Goal: Task Accomplishment & Management: Manage account settings

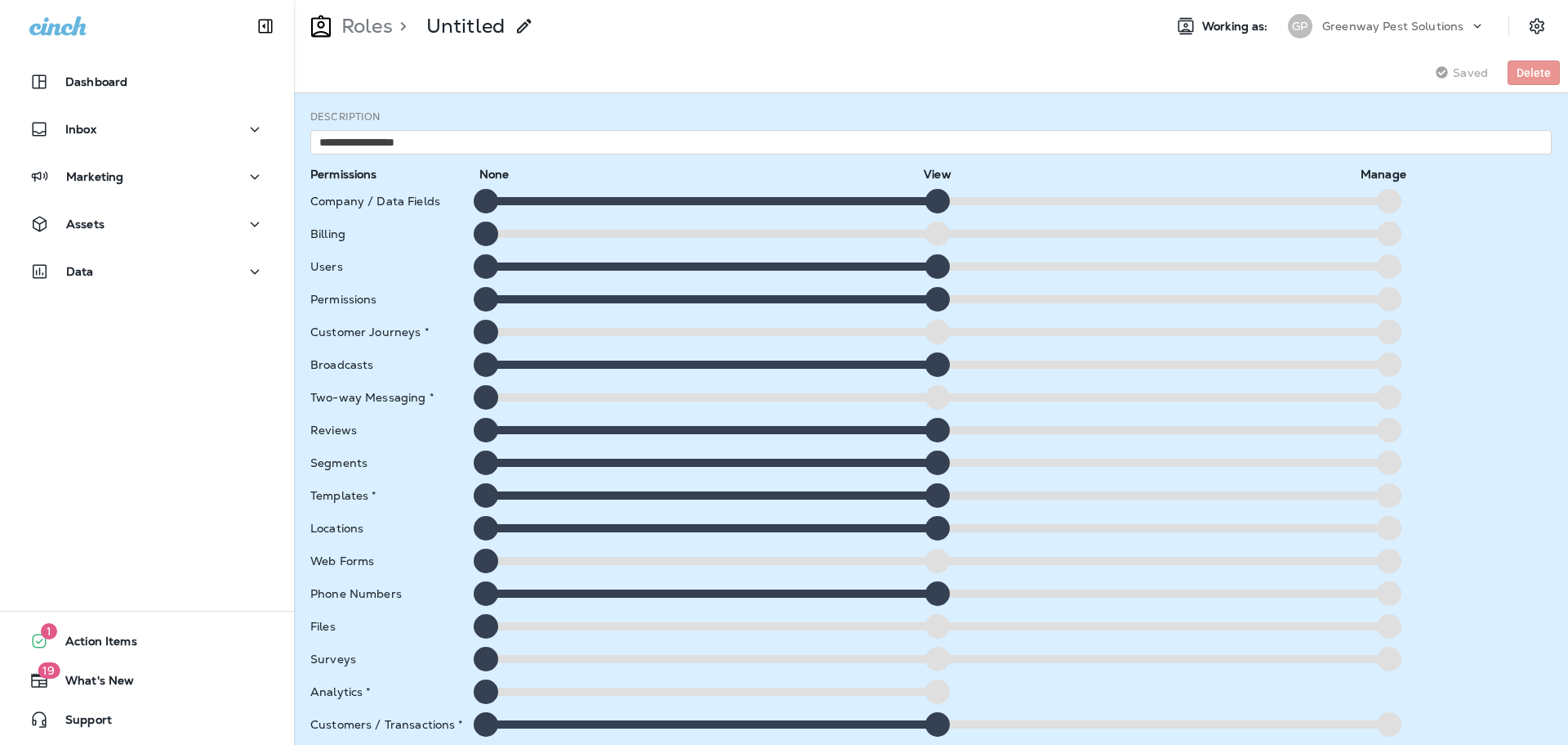
click at [395, 204] on div "Company / Data Fields" at bounding box center [388, 201] width 156 height 13
click at [337, 235] on div "Billing" at bounding box center [388, 234] width 156 height 13
click at [524, 67] on div "Saving Saved Delete" at bounding box center [930, 72] width 1274 height 40
click at [457, 26] on p "Untitled" at bounding box center [465, 25] width 78 height 24
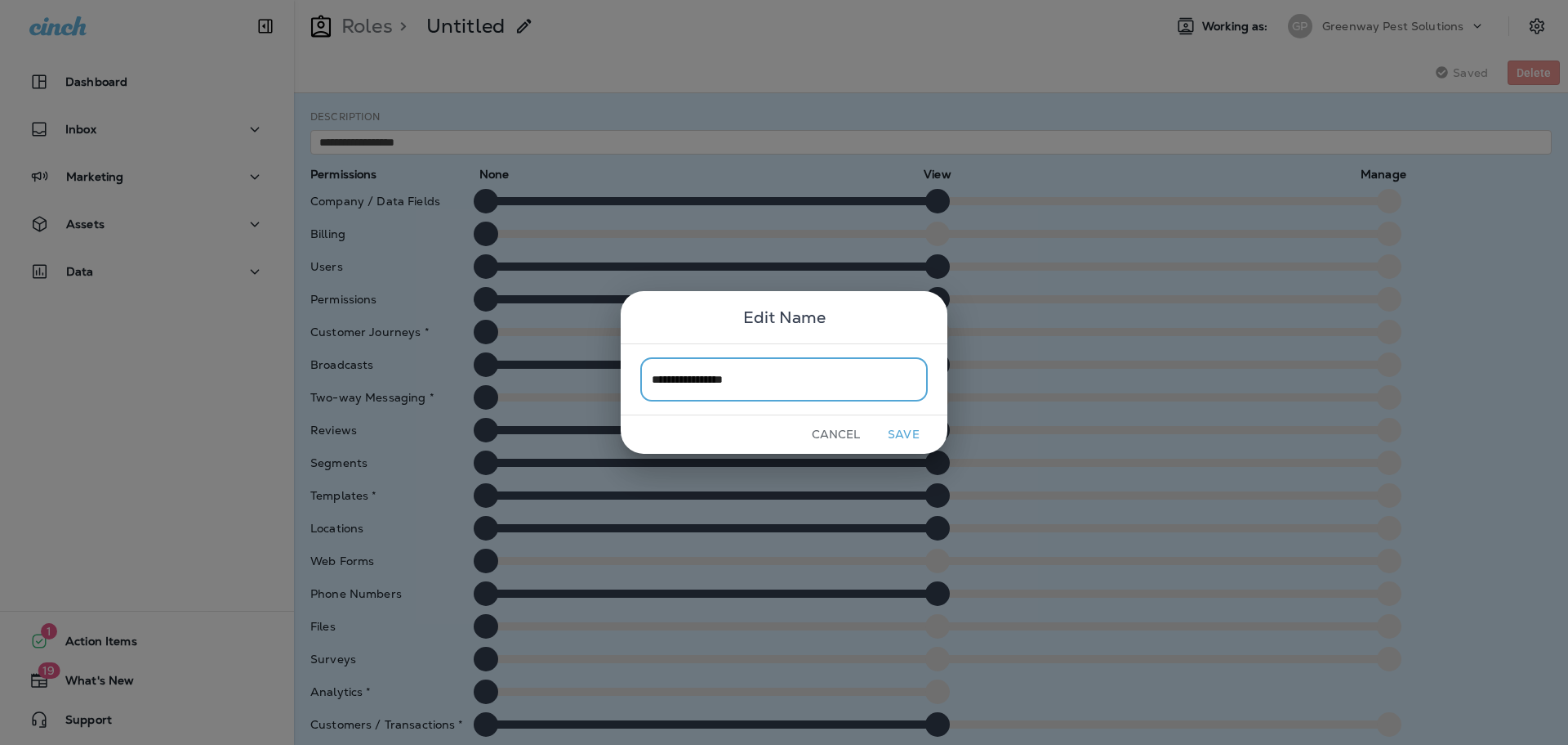
type input "**********"
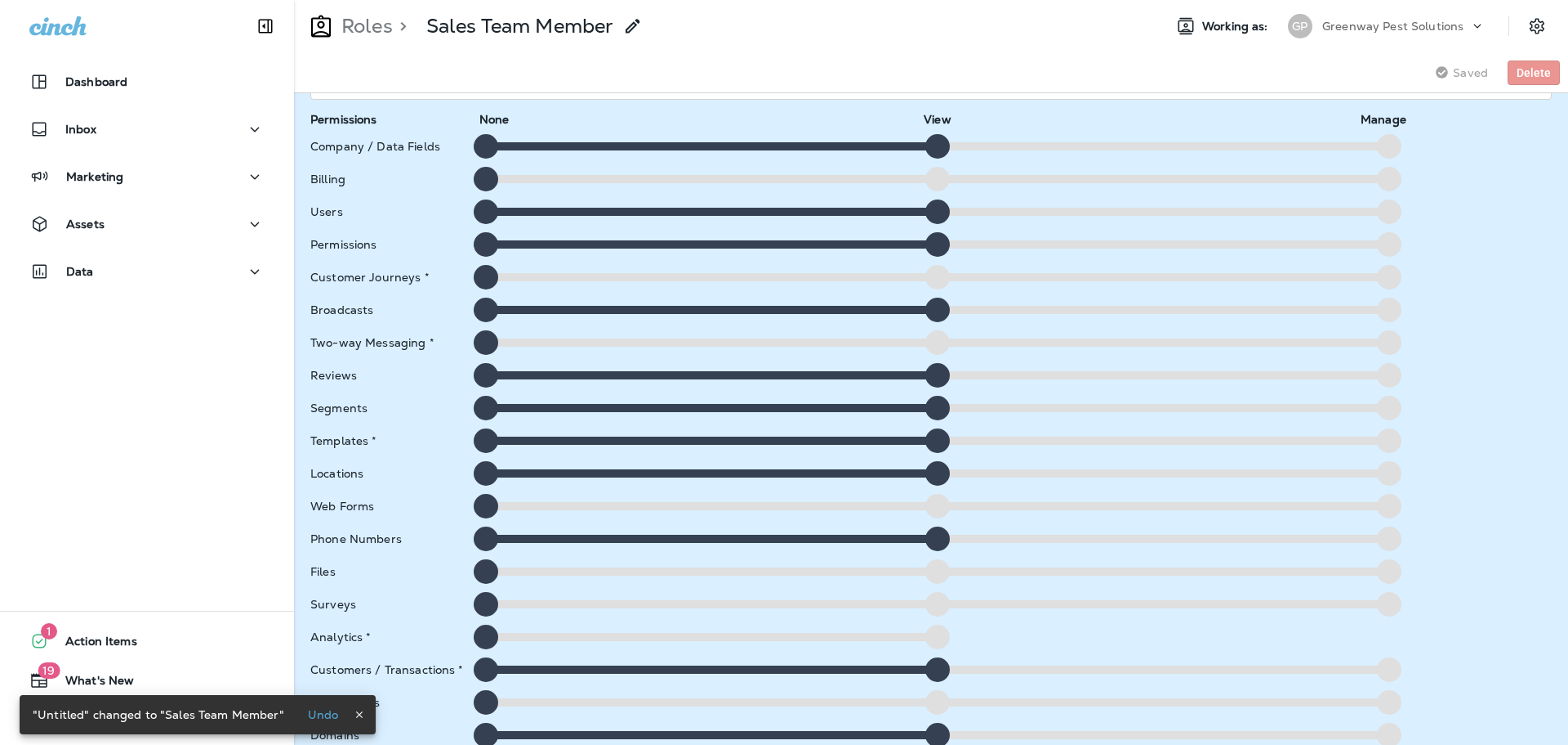
scroll to position [111, 0]
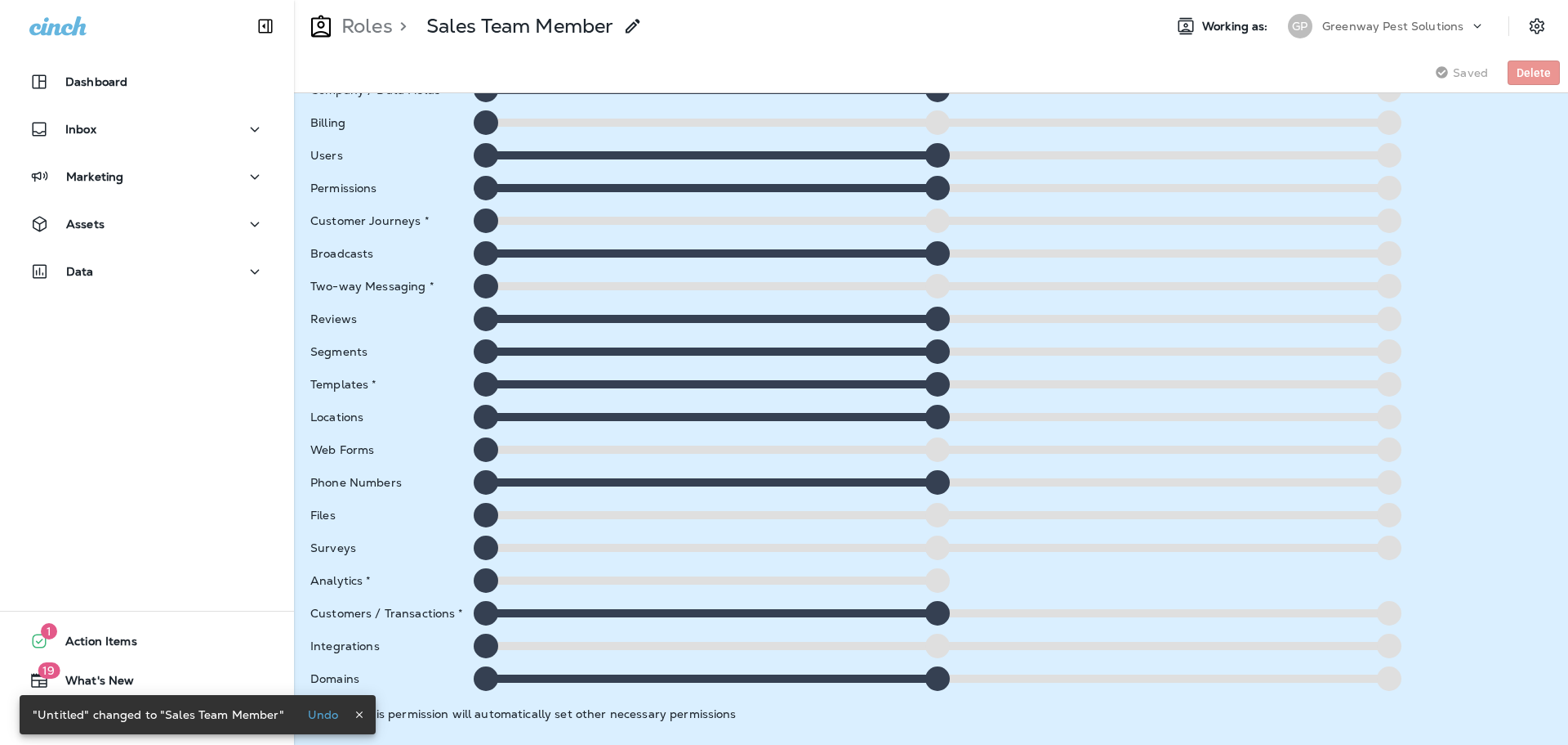
click at [483, 616] on div at bounding box center [485, 612] width 24 height 24
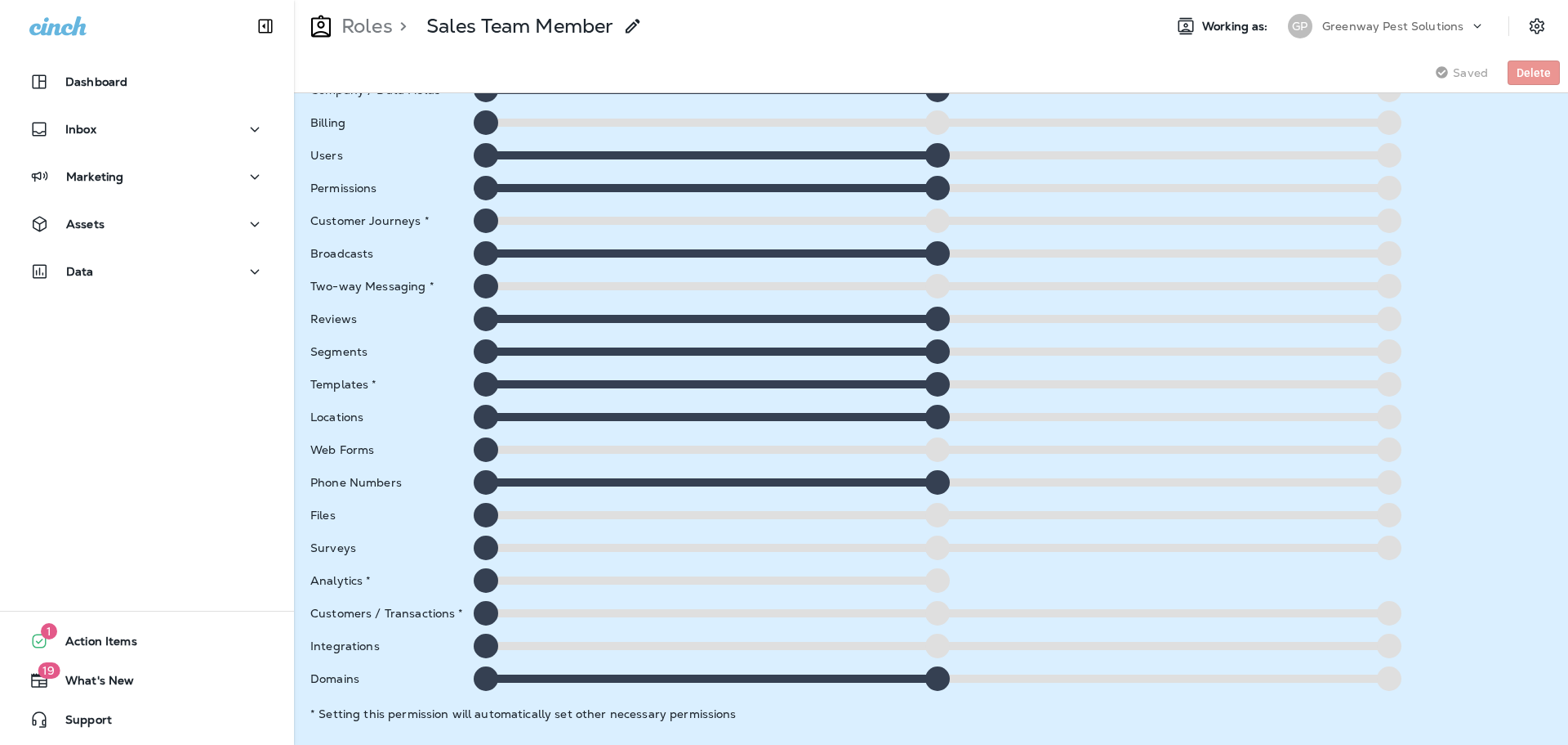
click at [486, 675] on div at bounding box center [485, 678] width 24 height 24
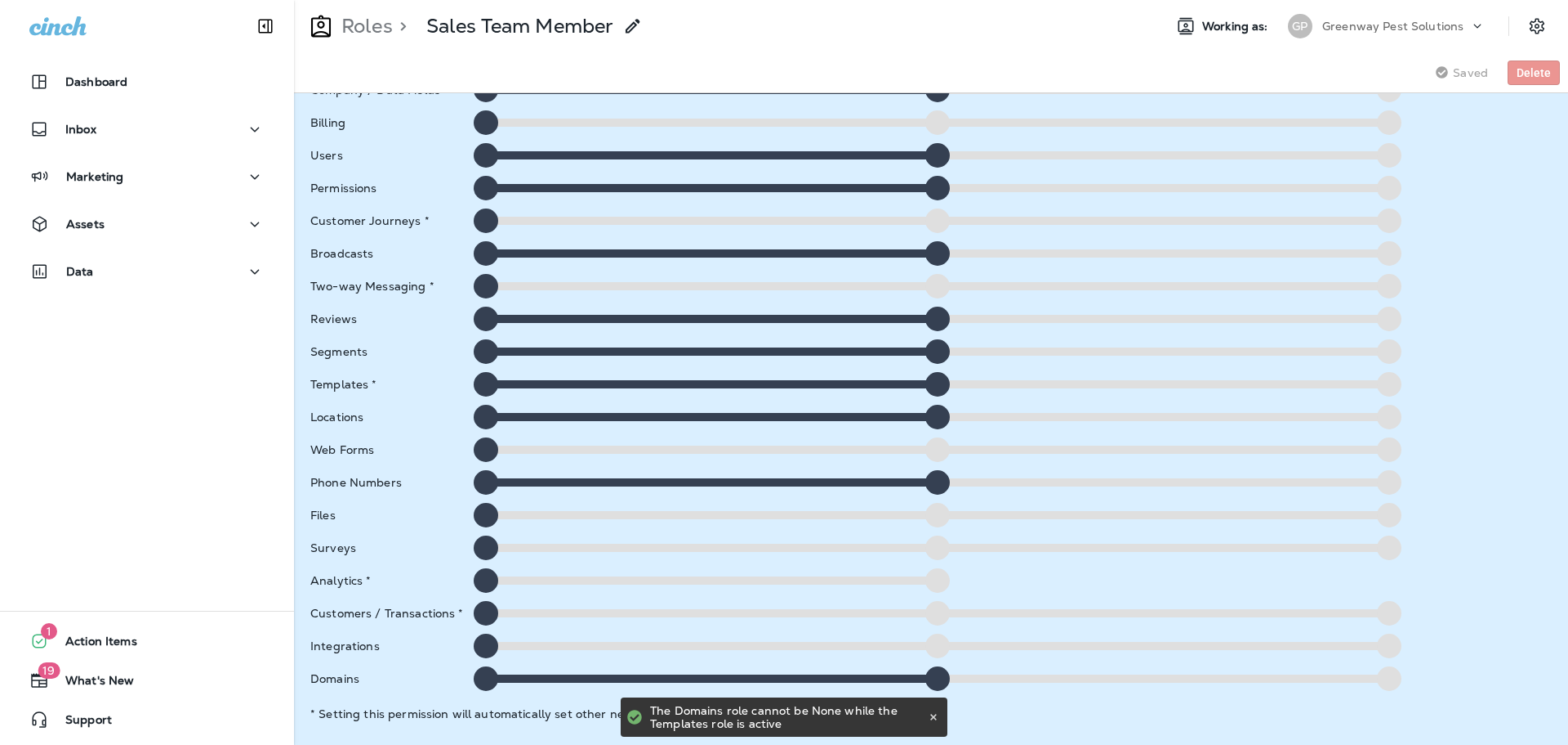
click at [486, 675] on div at bounding box center [485, 678] width 24 height 24
click at [481, 479] on div at bounding box center [485, 482] width 24 height 24
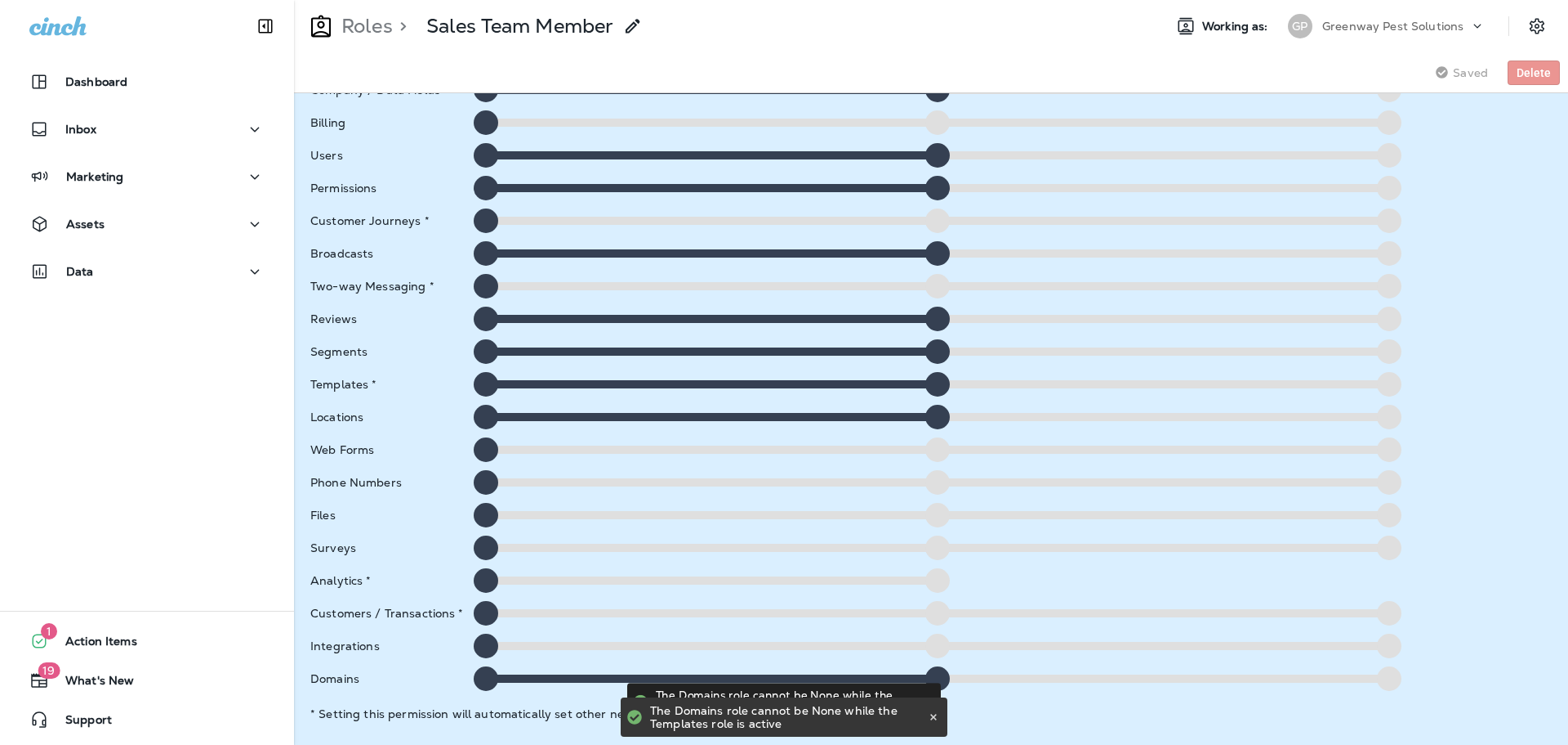
click at [481, 479] on div at bounding box center [485, 482] width 24 height 24
click at [937, 489] on div at bounding box center [937, 482] width 24 height 24
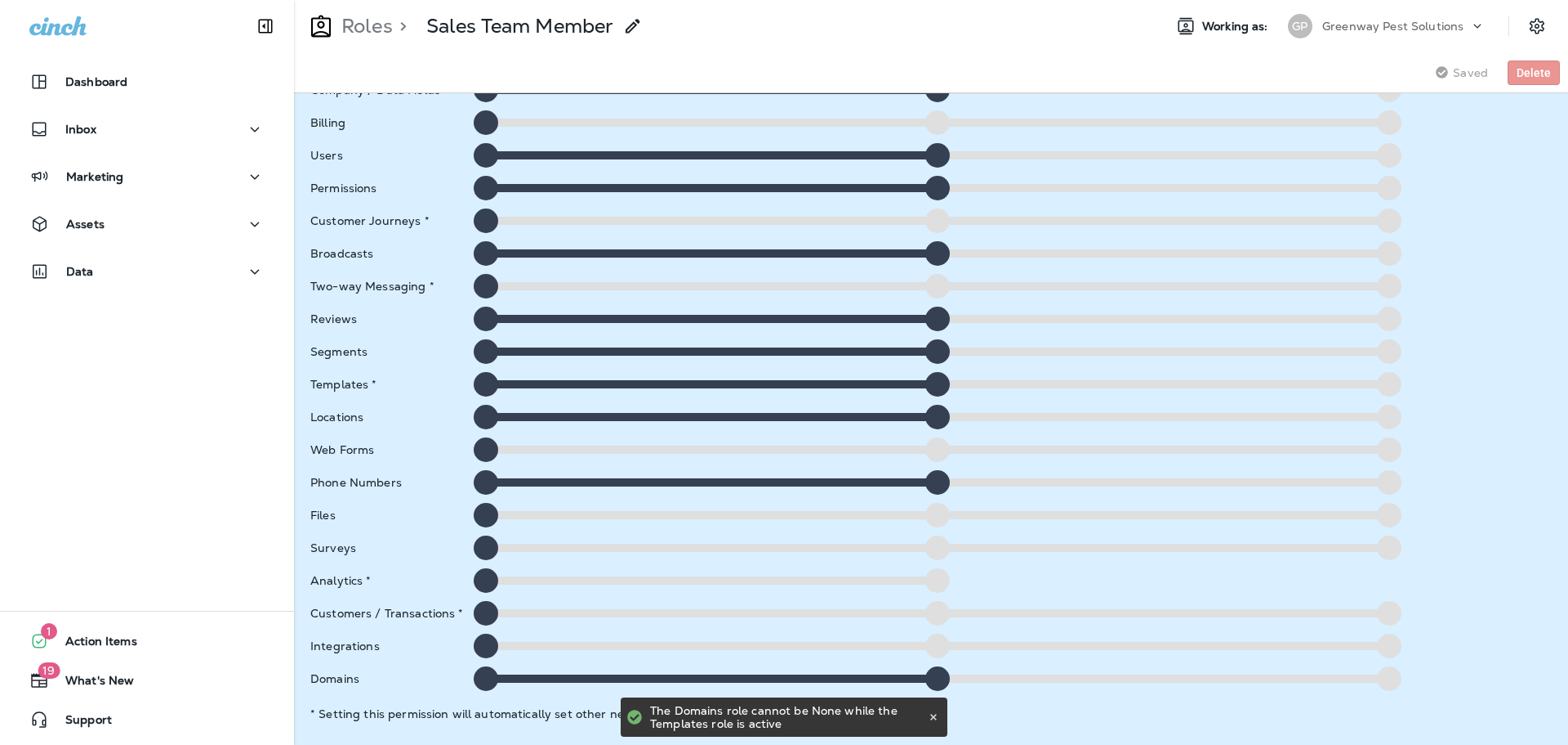
click at [487, 639] on div at bounding box center [485, 645] width 24 height 24
click at [486, 603] on div at bounding box center [485, 612] width 24 height 24
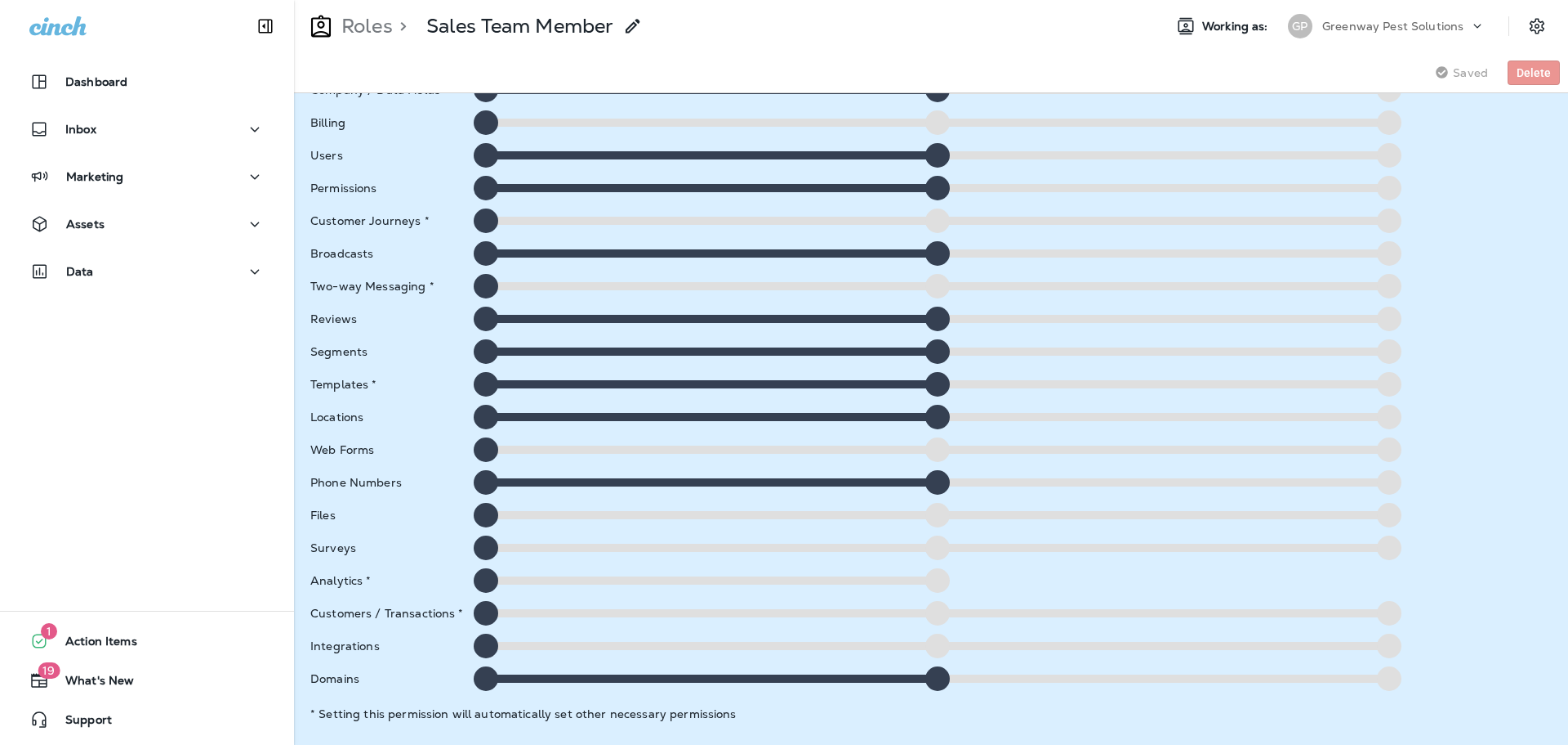
click at [938, 617] on div at bounding box center [937, 612] width 24 height 24
click at [478, 412] on div at bounding box center [485, 416] width 24 height 24
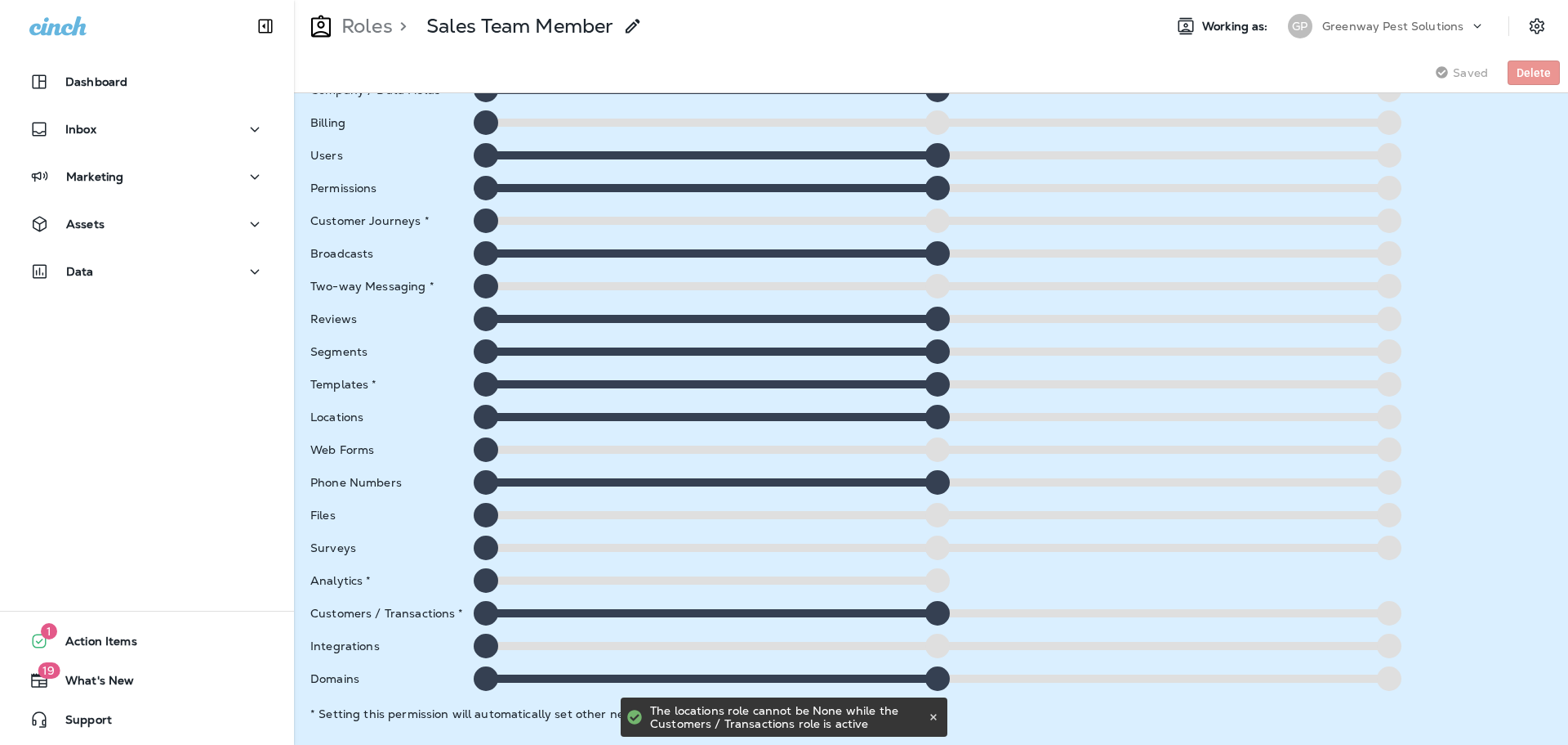
click at [493, 483] on div at bounding box center [485, 482] width 24 height 24
click at [1514, 68] on button "Delete" at bounding box center [1534, 72] width 52 height 24
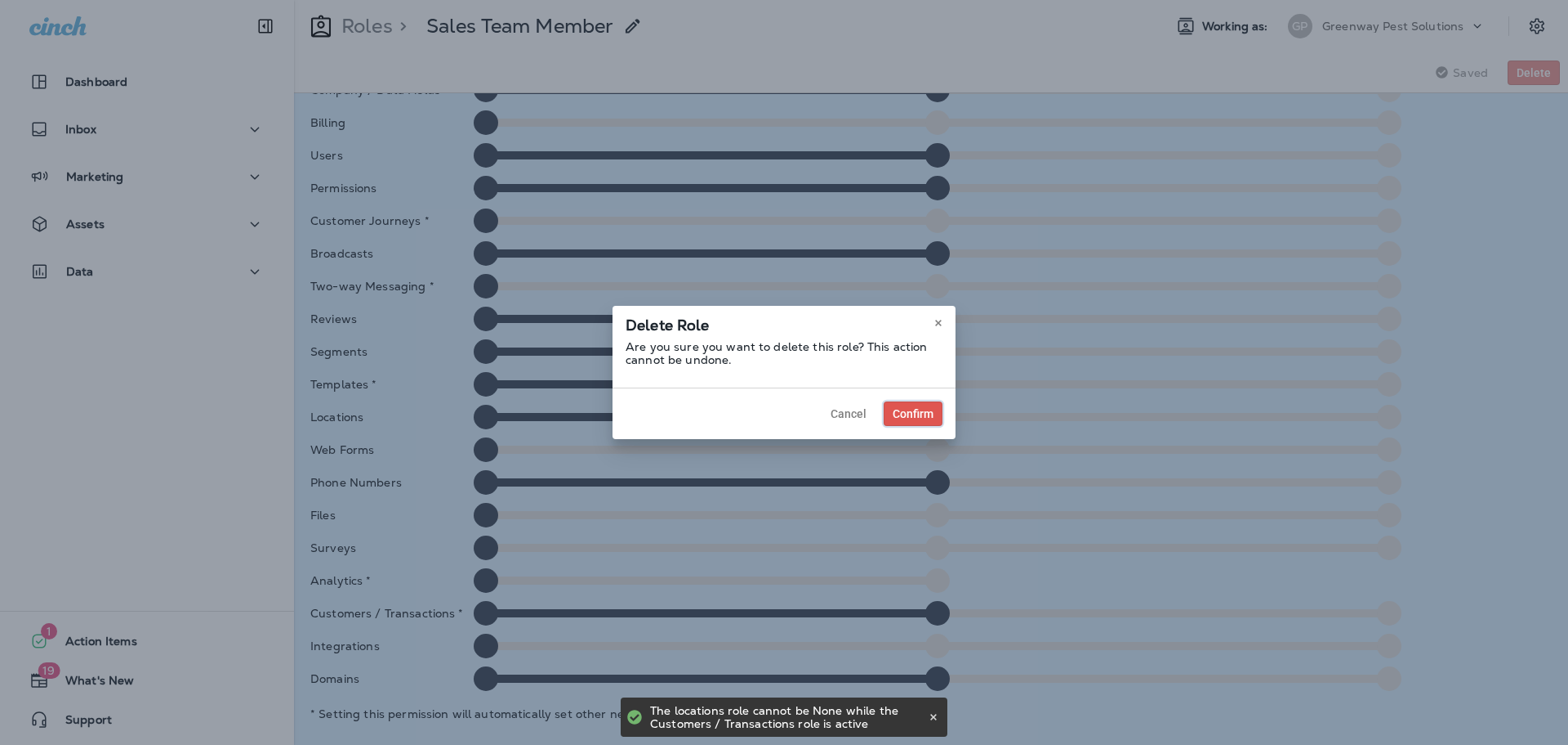
click at [896, 417] on span "Confirm" at bounding box center [913, 413] width 40 height 12
